Goal: Navigation & Orientation: Find specific page/section

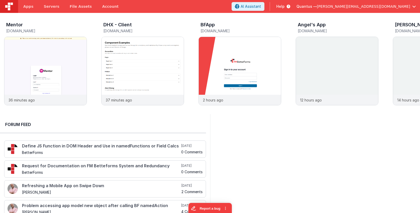
click at [369, 7] on span "[PERSON_NAME][EMAIL_ADDRESS][DOMAIN_NAME]" at bounding box center [363, 6] width 93 height 5
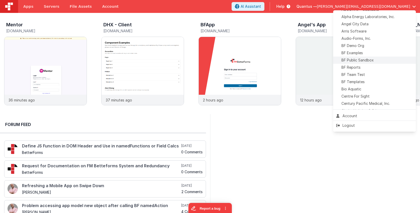
scroll to position [26, 0]
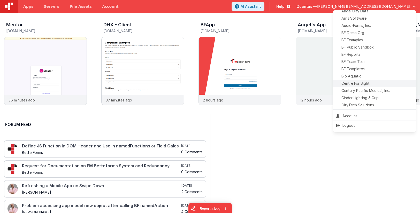
click at [361, 84] on span "Centre For Sight" at bounding box center [355, 83] width 28 height 5
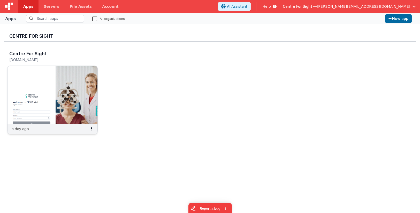
click at [82, 107] on img at bounding box center [52, 95] width 90 height 58
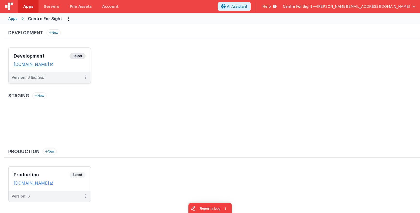
click at [53, 65] on link "[DOMAIN_NAME]" at bounding box center [34, 64] width 40 height 5
click at [47, 185] on link "[DOMAIN_NAME]" at bounding box center [34, 182] width 40 height 5
